Goal: Check status: Check status

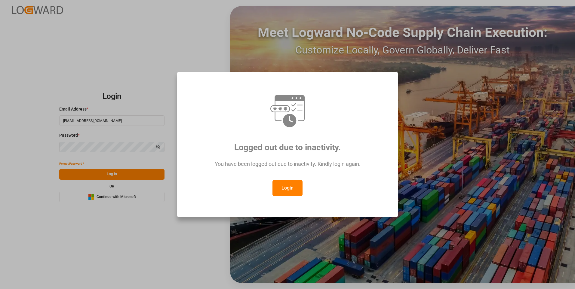
click at [288, 187] on button "Login" at bounding box center [287, 188] width 30 height 16
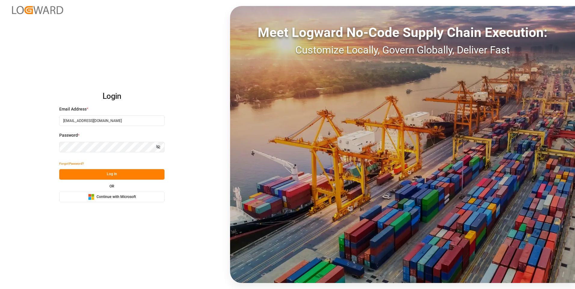
click at [115, 174] on button "Log In" at bounding box center [111, 174] width 105 height 11
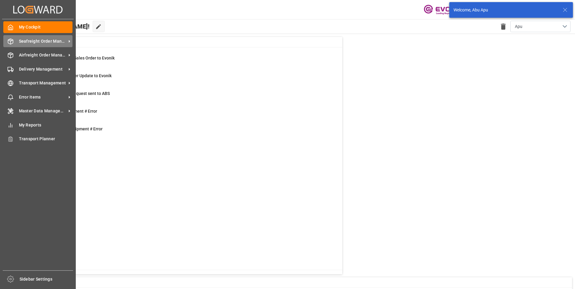
click at [20, 40] on span "Seafreight Order Management" at bounding box center [43, 41] width 48 height 6
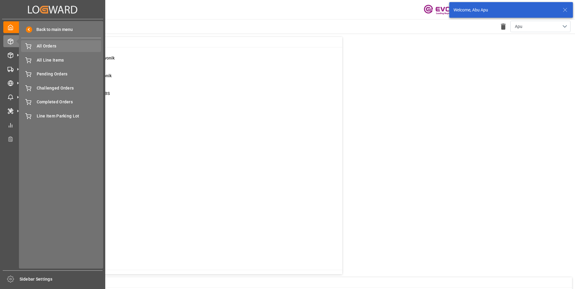
click at [47, 48] on span "All Orders" at bounding box center [69, 46] width 65 height 6
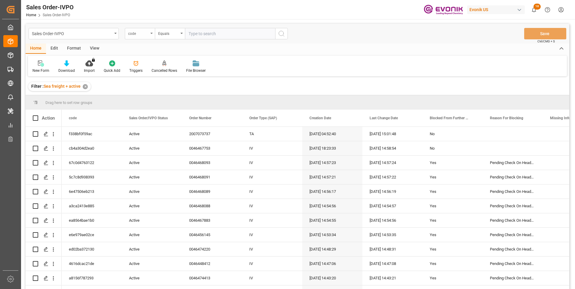
click at [146, 32] on div "code" at bounding box center [138, 32] width 20 height 7
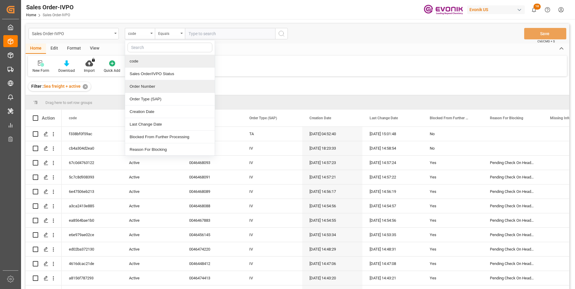
click at [142, 85] on div "Order Number" at bounding box center [170, 86] width 90 height 13
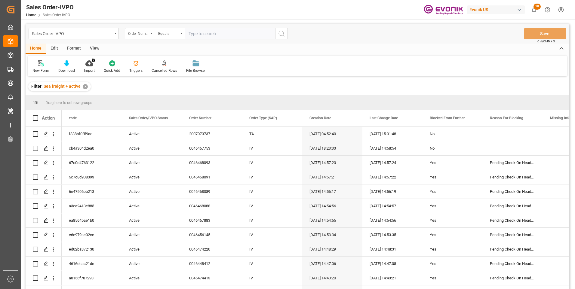
click at [195, 32] on input "text" at bounding box center [230, 33] width 90 height 11
paste input "0046474098"
type input "0046474098"
click at [281, 35] on icon "search button" at bounding box center [281, 33] width 7 height 7
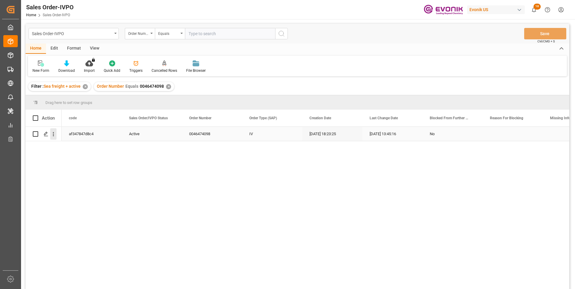
click at [54, 135] on icon "open menu" at bounding box center [53, 134] width 6 height 6
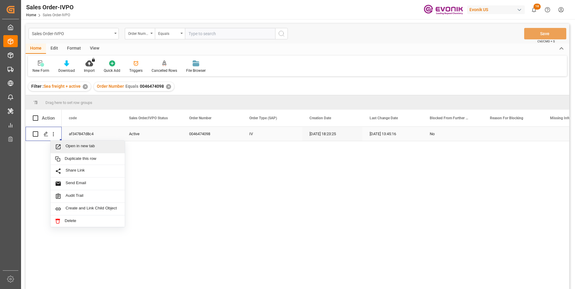
click at [77, 144] on span "Open in new tab" at bounding box center [93, 147] width 55 height 6
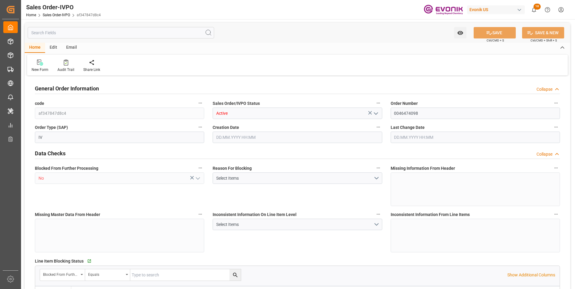
type input "BRSSZ"
type input "0"
type input "1"
type input "2"
type input "1"
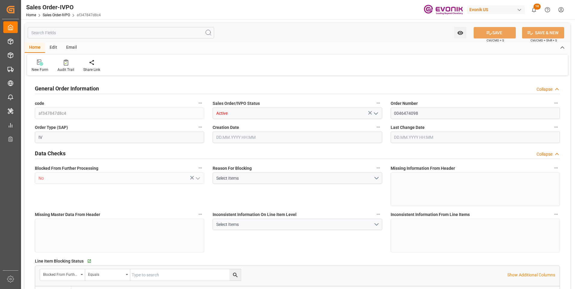
type input "20156.5896"
type input "37.4546"
type input "19000"
type input "60"
type input "[DATE] 18:23"
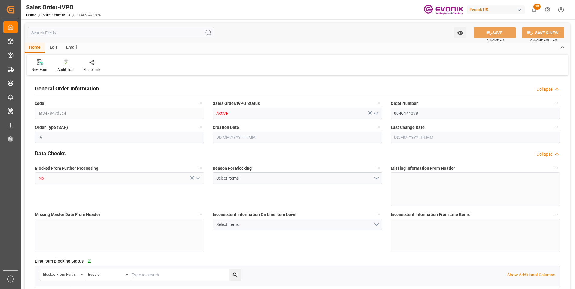
type input "22.09.2025 13:45"
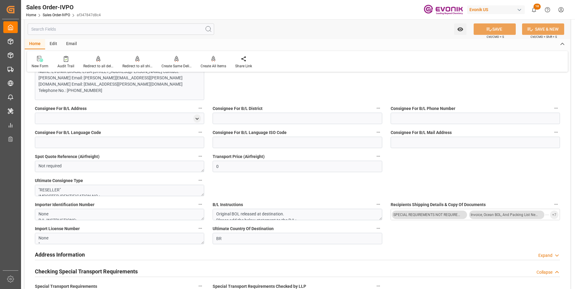
scroll to position [451, 0]
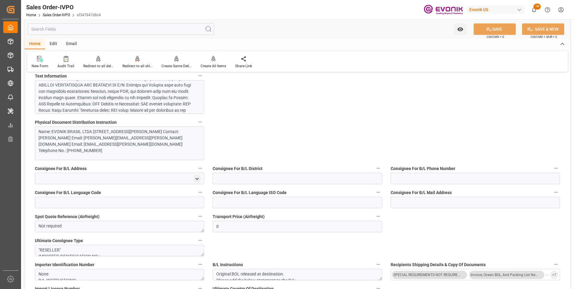
click at [172, 103] on div at bounding box center [117, 50] width 158 height 177
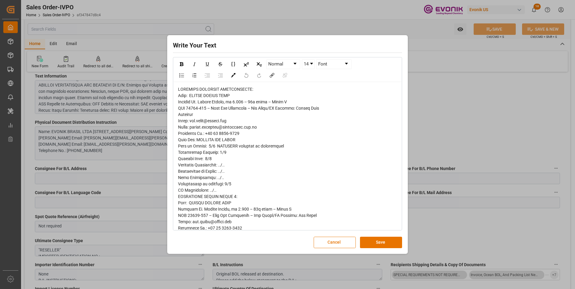
scroll to position [60, 0]
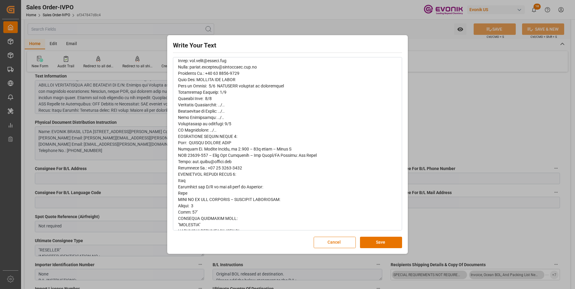
click at [447, 108] on div "Write Your Text Normal 14 Font Cancel Save" at bounding box center [287, 144] width 575 height 289
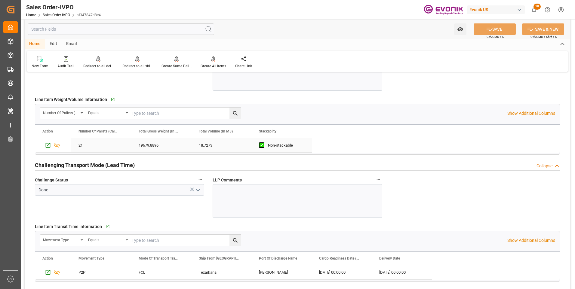
scroll to position [962, 0]
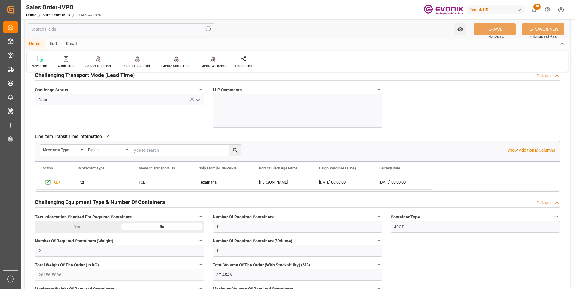
click at [131, 120] on div "Challenge Status Done" at bounding box center [120, 107] width 178 height 46
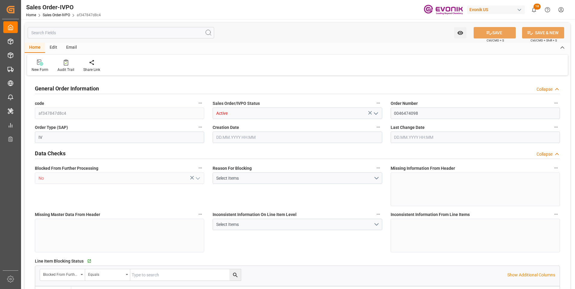
type input "BRSSZ"
type input "0"
type input "1"
type input "2"
type input "1"
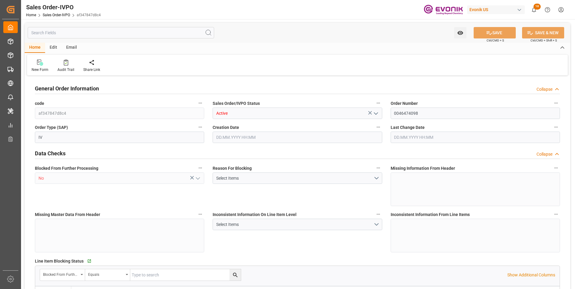
type input "20156.5896"
type input "37.4546"
type input "19000"
type input "60"
type input "[DATE] 18:23"
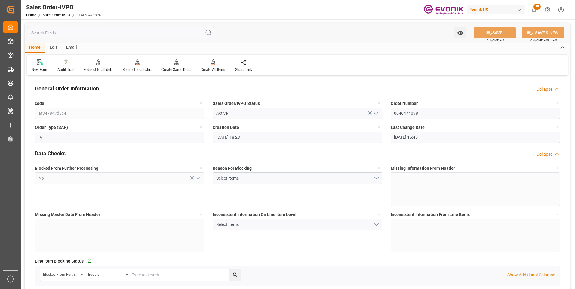
type input "[DATE] 16:45"
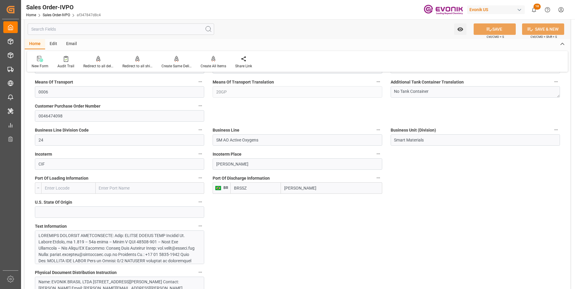
scroll to position [391, 0]
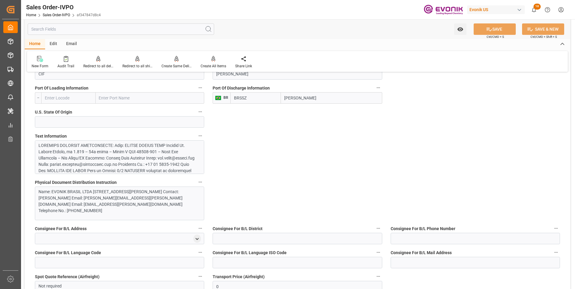
click at [147, 163] on div at bounding box center [117, 231] width 158 height 177
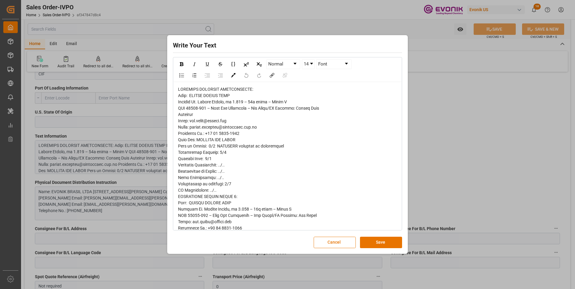
scroll to position [60, 0]
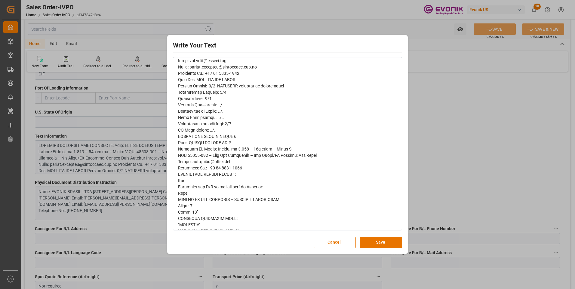
click at [469, 166] on div "Write Your Text Normal 14 Font Cancel Save" at bounding box center [287, 144] width 575 height 289
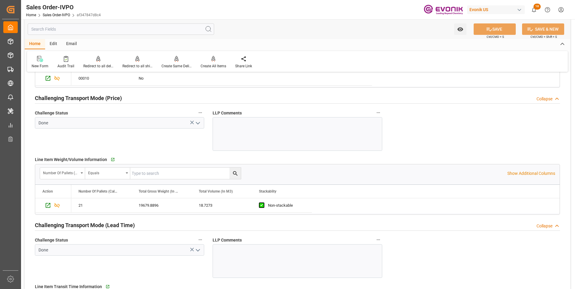
scroll to position [932, 0]
